Goal: Check status: Check status

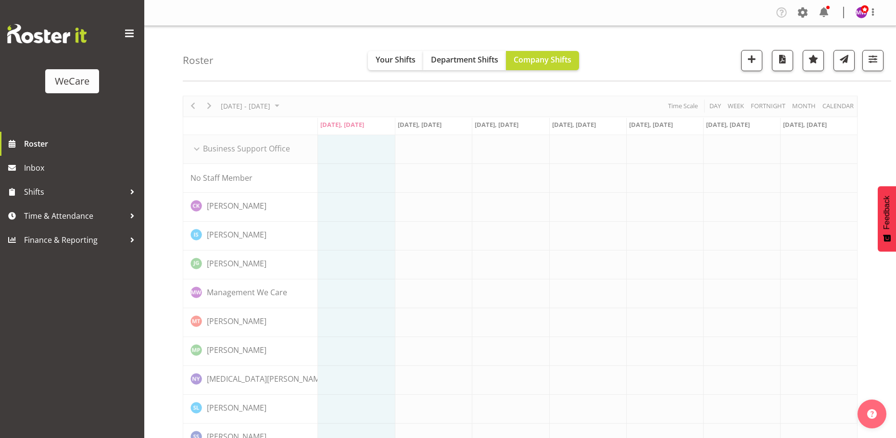
click at [884, 61] on div "Roster Your Shifts Department Shifts Company Shifts All Locations Clear Busines…" at bounding box center [537, 53] width 709 height 55
click at [880, 62] on button "button" at bounding box center [873, 60] width 21 height 21
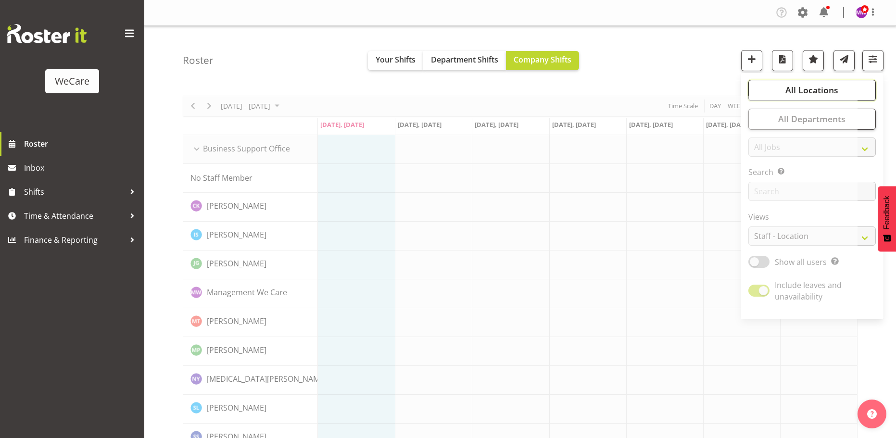
click at [833, 91] on span "All Locations" at bounding box center [812, 90] width 53 height 12
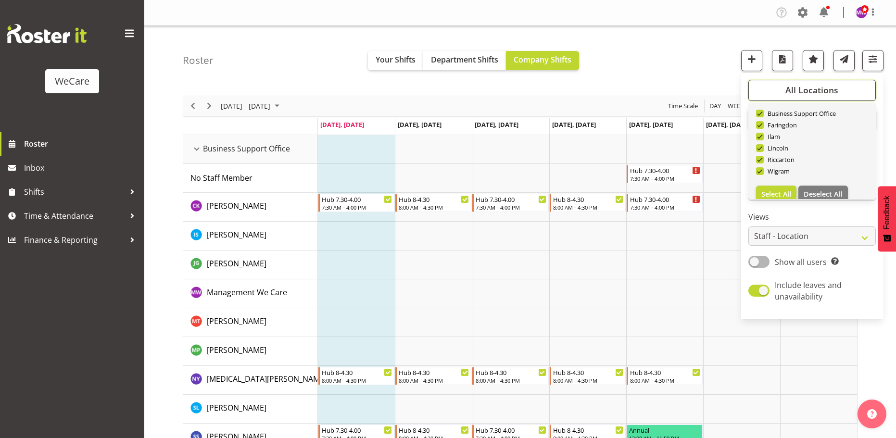
scroll to position [35, 0]
click at [816, 178] on button "Deselect All" at bounding box center [824, 183] width 50 height 17
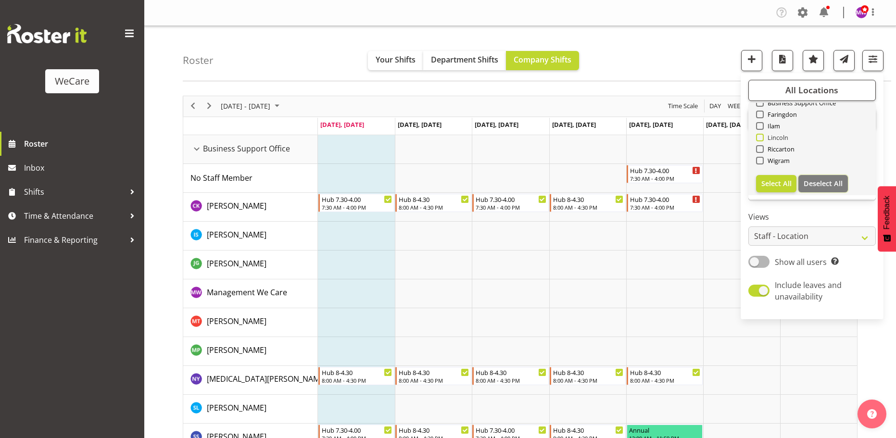
checkbox input "false"
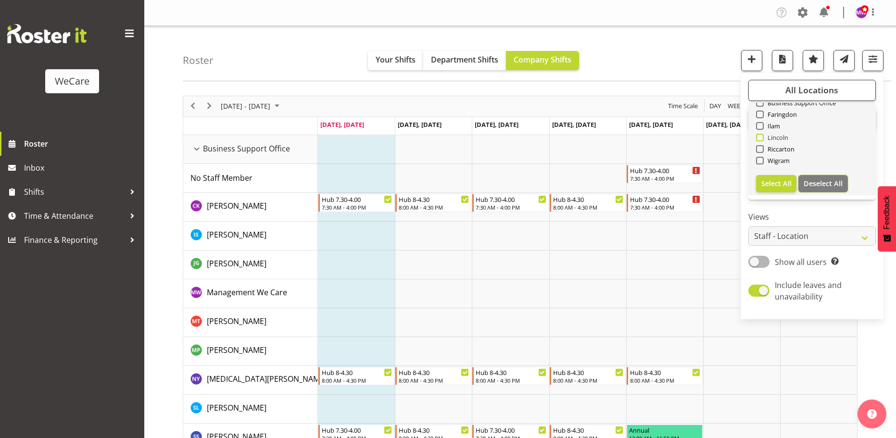
checkbox input "false"
click at [782, 136] on span "Lincoln" at bounding box center [776, 138] width 25 height 8
click at [762, 136] on input "Lincoln" at bounding box center [759, 137] width 6 height 6
checkbox input "true"
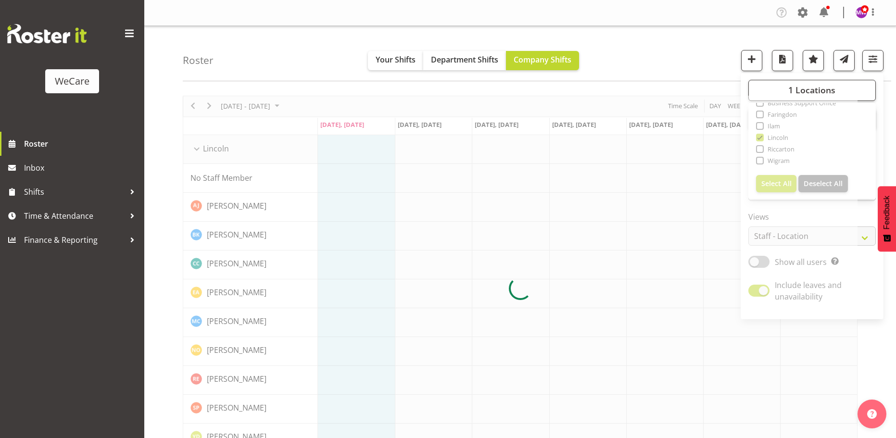
click at [782, 112] on div at bounding box center [520, 289] width 675 height 386
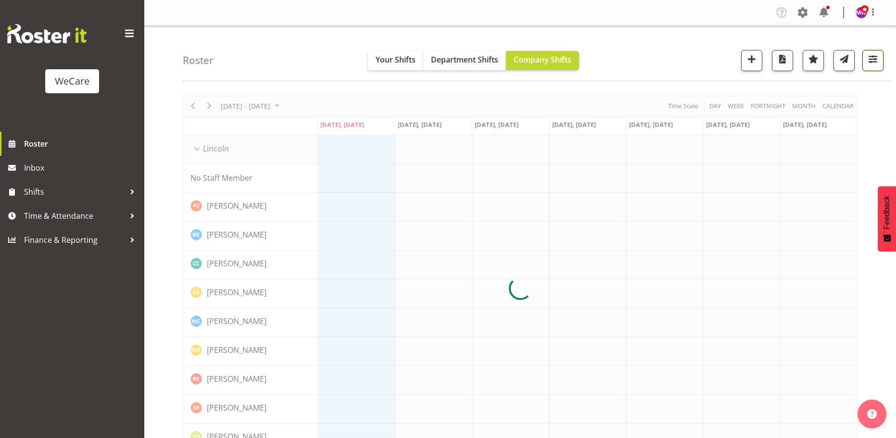
click at [873, 61] on span "button" at bounding box center [873, 59] width 13 height 13
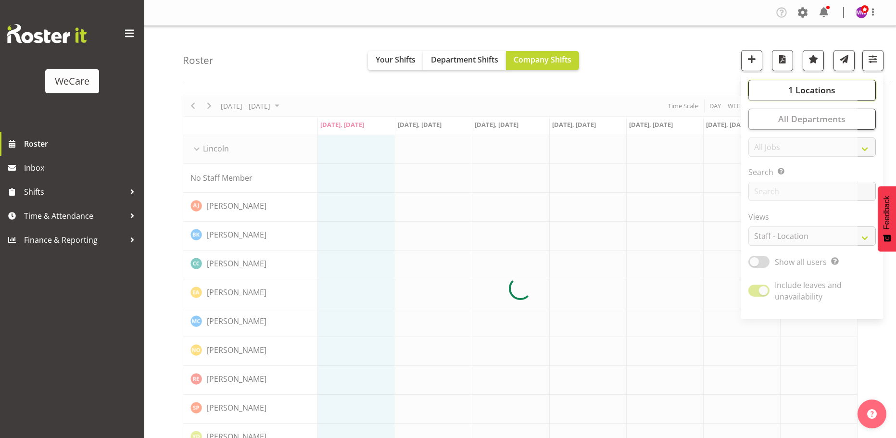
click at [816, 92] on span "1 Locations" at bounding box center [811, 90] width 47 height 12
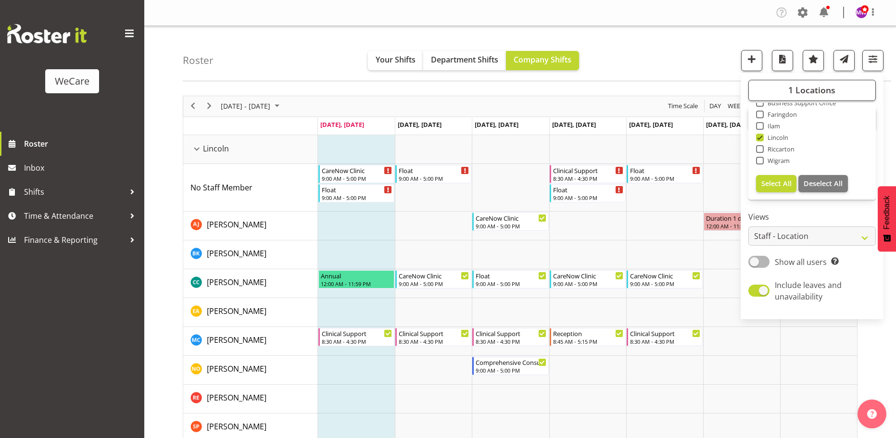
click at [787, 114] on span "Faringdon" at bounding box center [781, 115] width 34 height 8
click at [762, 114] on input "Faringdon" at bounding box center [759, 114] width 6 height 6
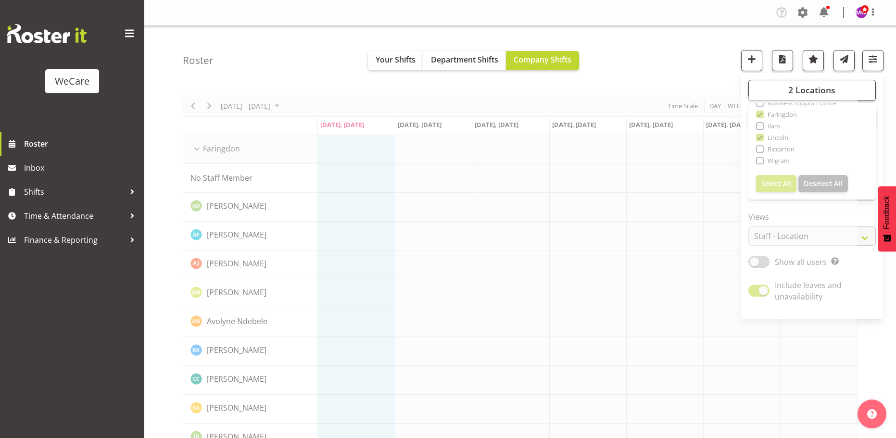
click at [646, 52] on div "Roster Your Shifts Department Shifts Company Shifts 2 Locations Clear Business …" at bounding box center [537, 53] width 709 height 55
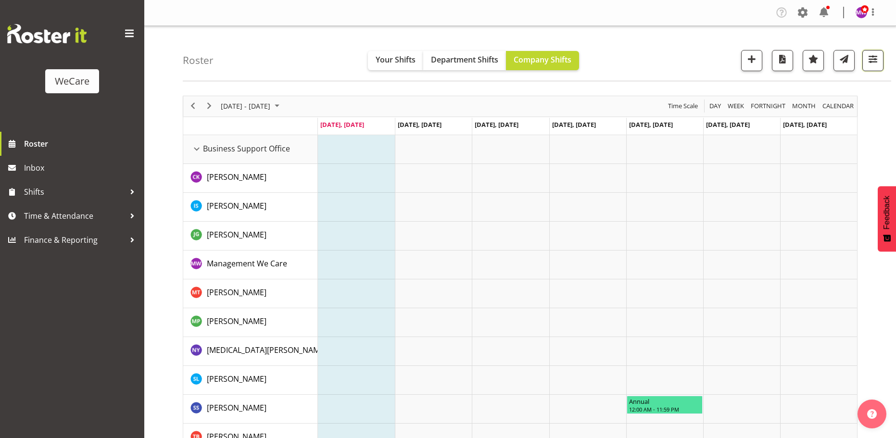
click at [875, 59] on span "button" at bounding box center [873, 59] width 13 height 13
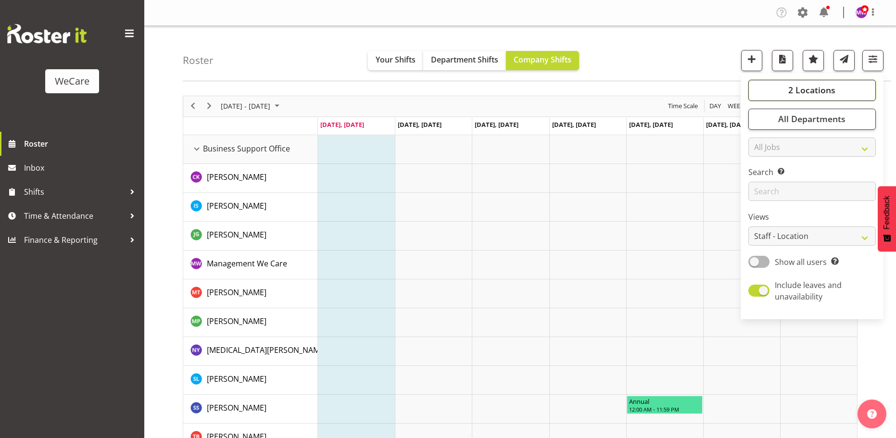
click at [851, 93] on button "2 Locations" at bounding box center [812, 90] width 127 height 21
click at [763, 147] on span at bounding box center [760, 149] width 8 height 8
click at [762, 147] on input "Faringdon" at bounding box center [759, 149] width 6 height 6
checkbox input "false"
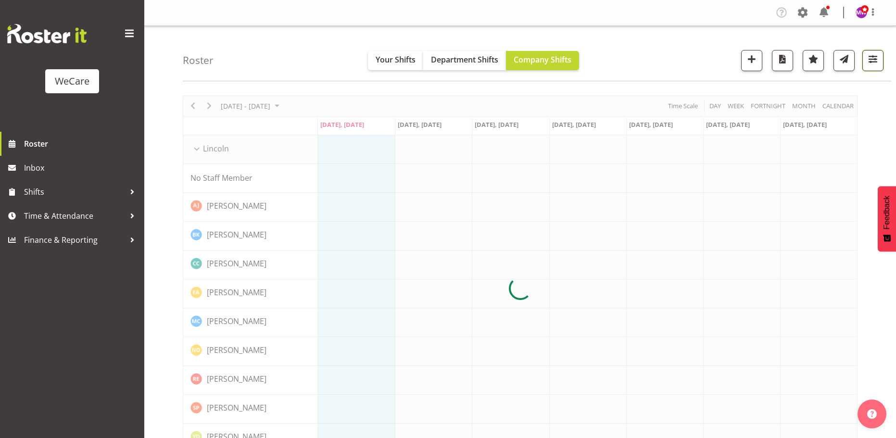
click at [874, 56] on span "button" at bounding box center [873, 59] width 13 height 13
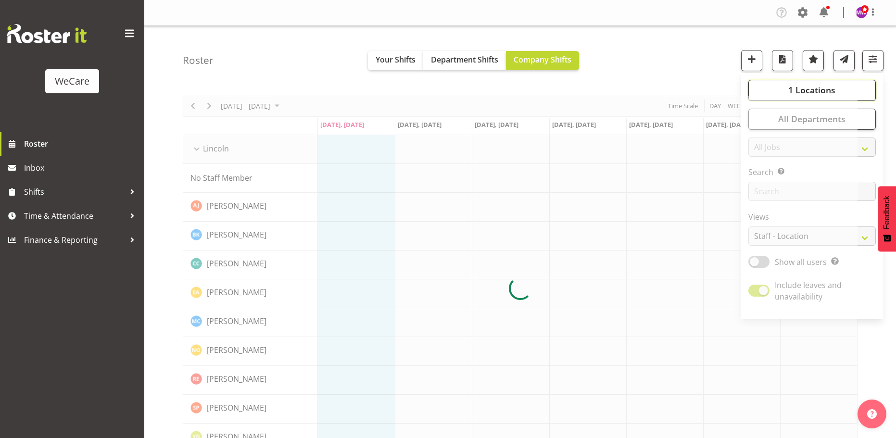
click at [813, 90] on span "1 Locations" at bounding box center [811, 90] width 47 height 12
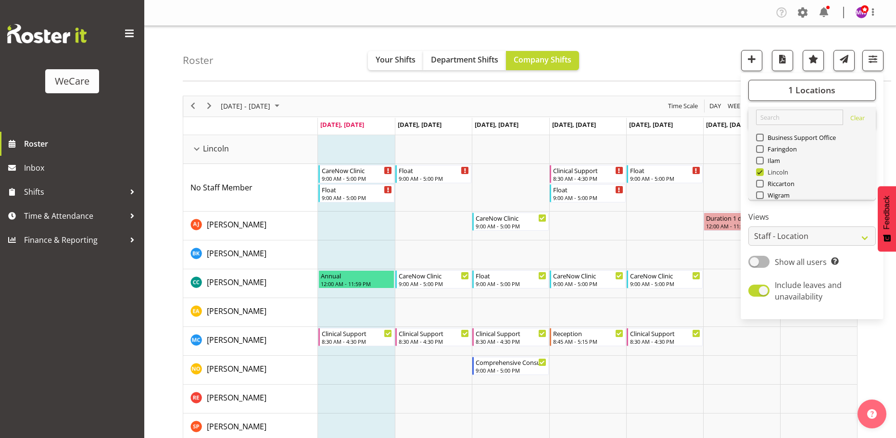
click at [762, 172] on span at bounding box center [760, 172] width 8 height 8
click at [762, 172] on input "Lincoln" at bounding box center [759, 172] width 6 height 6
checkbox input "false"
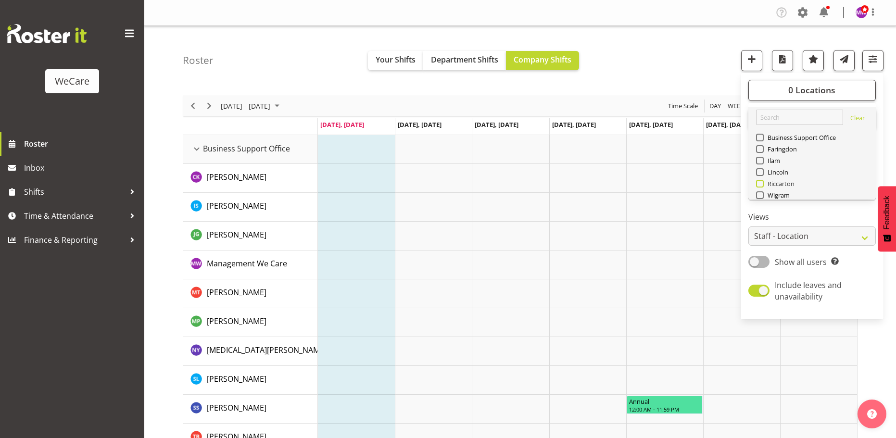
click at [780, 180] on span "Riccarton" at bounding box center [779, 184] width 31 height 8
click at [762, 180] on input "Riccarton" at bounding box center [759, 183] width 6 height 6
checkbox input "true"
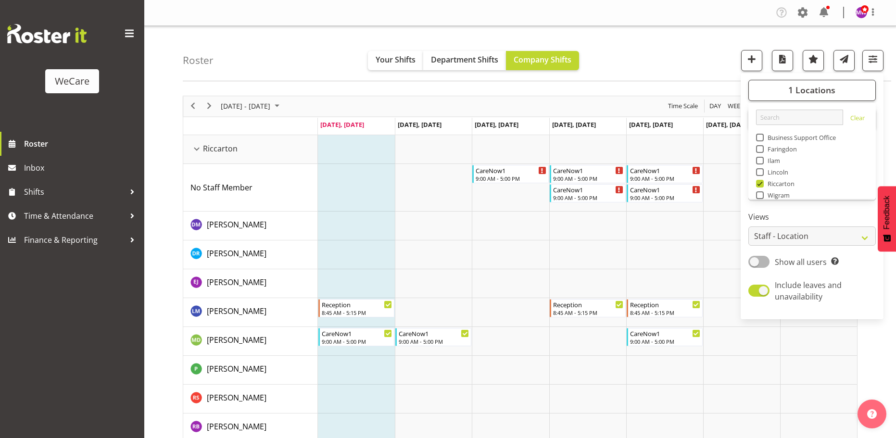
click at [672, 58] on div "Roster Your Shifts Department Shifts Company Shifts 1 Locations Clear Business …" at bounding box center [537, 53] width 709 height 55
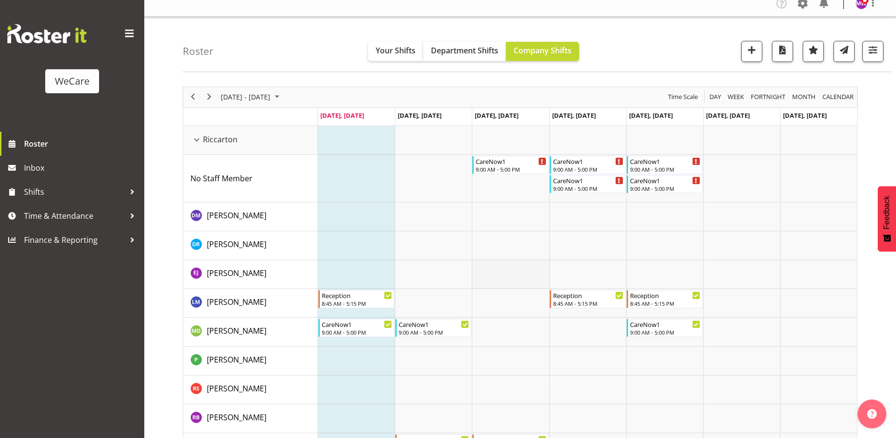
scroll to position [2, 0]
